Goal: Check status

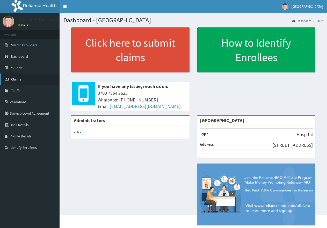
click at [22, 82] on link "Claims" at bounding box center [29, 78] width 59 height 11
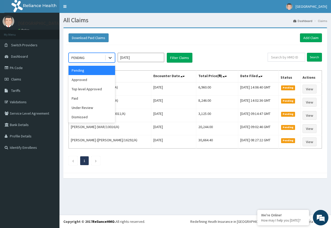
click at [110, 58] on icon at bounding box center [110, 58] width 3 height 2
click at [82, 78] on div "Approved" at bounding box center [92, 79] width 47 height 9
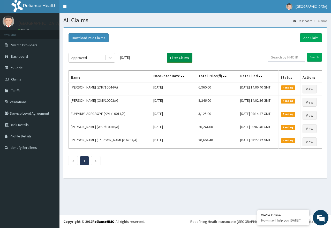
click at [172, 60] on button "Filter Claims" at bounding box center [180, 58] width 26 height 10
